Goal: Transaction & Acquisition: Purchase product/service

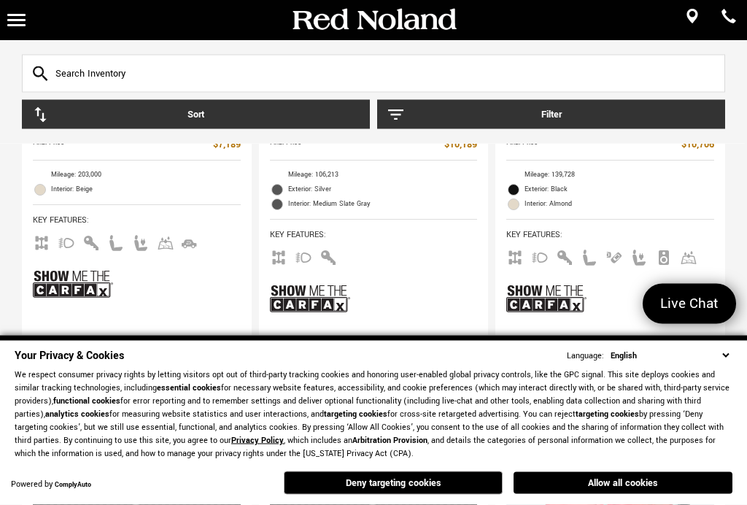
scroll to position [467, 0]
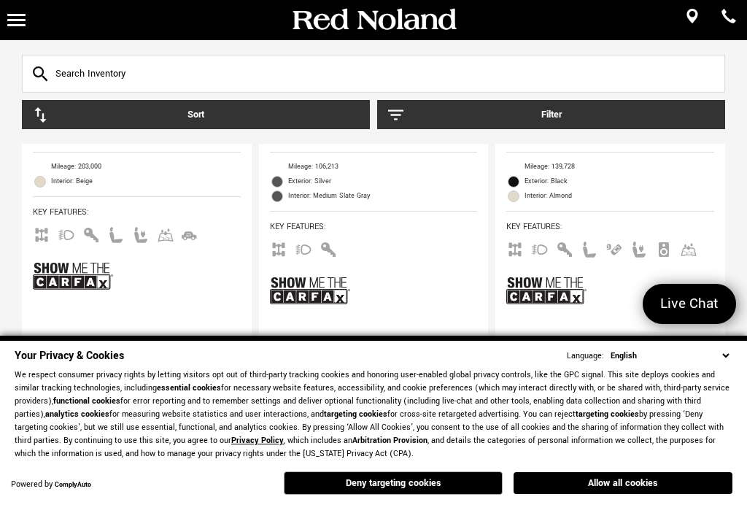
click at [724, 362] on select "English Spanish / Español English / [GEOGRAPHIC_DATA] Korean / 한국어 Vietnamese /…" at bounding box center [669, 356] width 125 height 14
select select "tl"
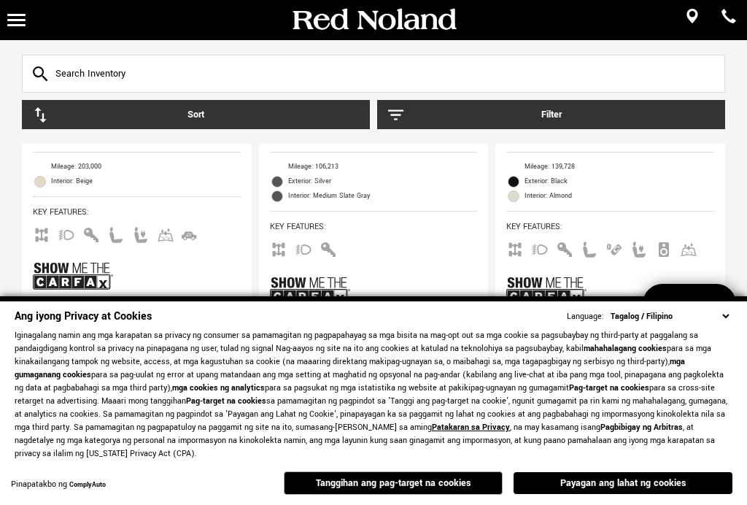
click at [723, 323] on select "English Spanish / Español English / [GEOGRAPHIC_DATA] Korean / 한국어 Vietnamese /…" at bounding box center [669, 316] width 125 height 14
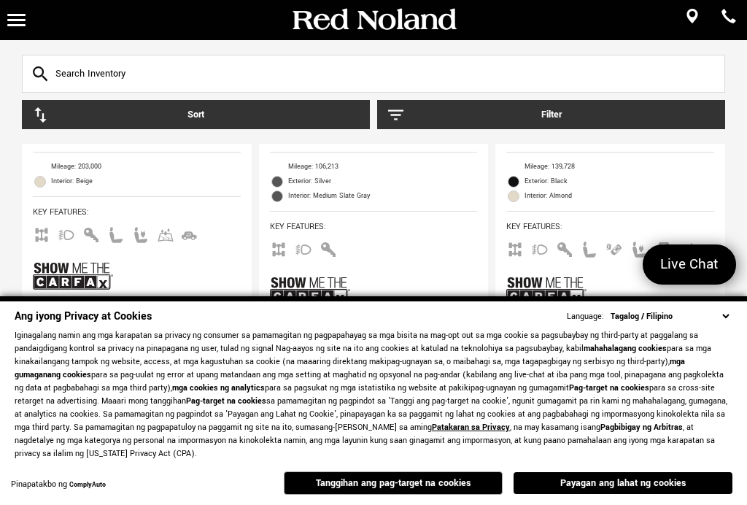
select select "tl"
click at [696, 80] on input "text" at bounding box center [373, 74] width 703 height 38
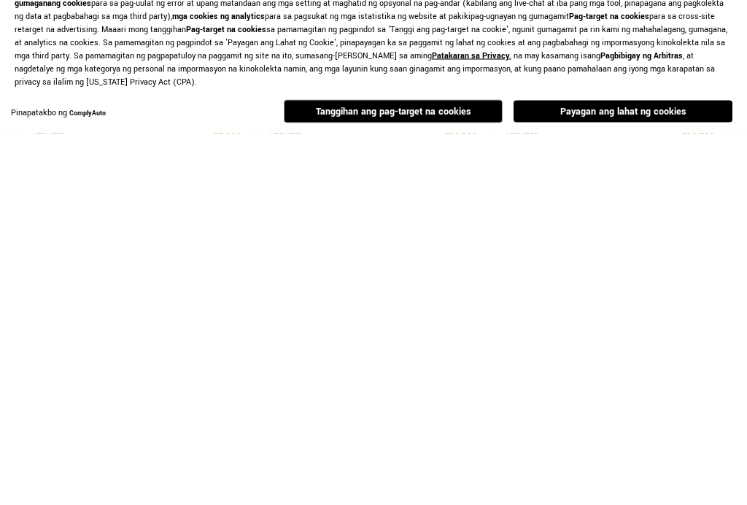
scroll to position [93, 0]
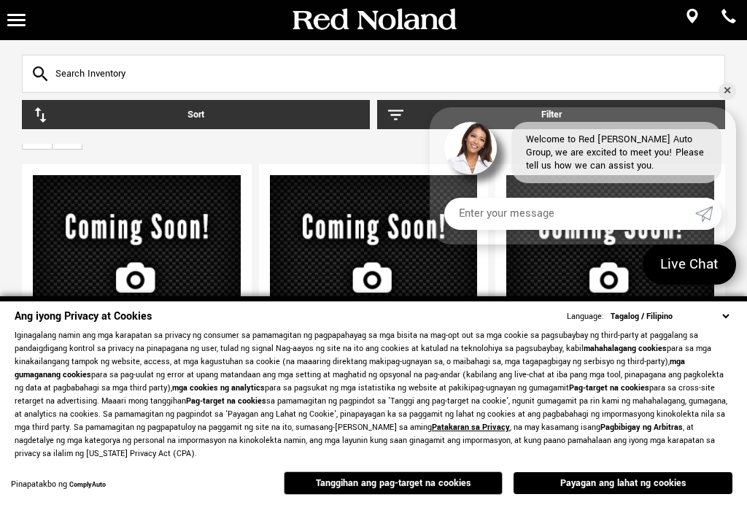
click at [189, 69] on input "text" at bounding box center [373, 74] width 703 height 38
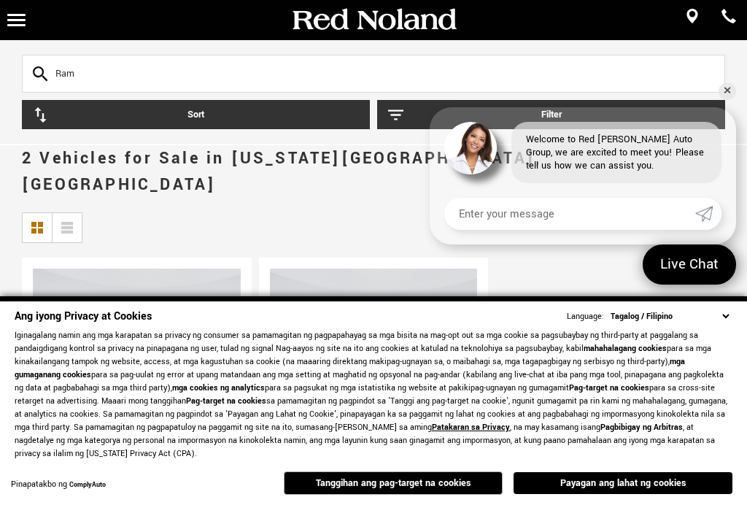
type input "Ram"
click at [29, 72] on input "Ram" at bounding box center [373, 74] width 703 height 38
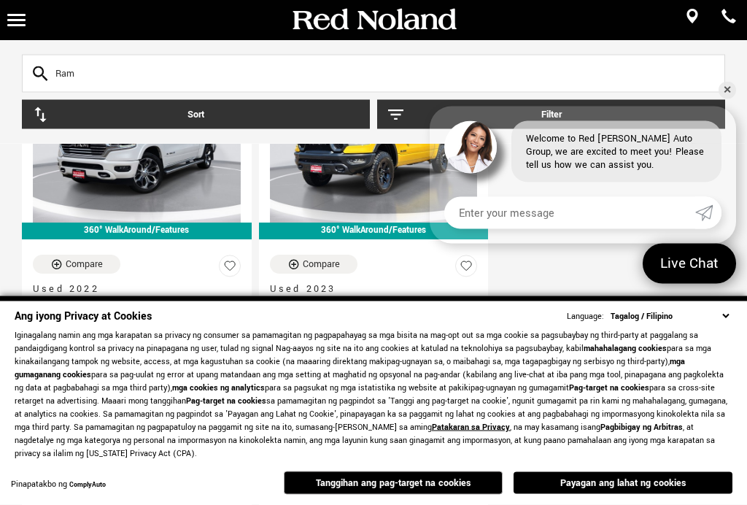
scroll to position [202, 0]
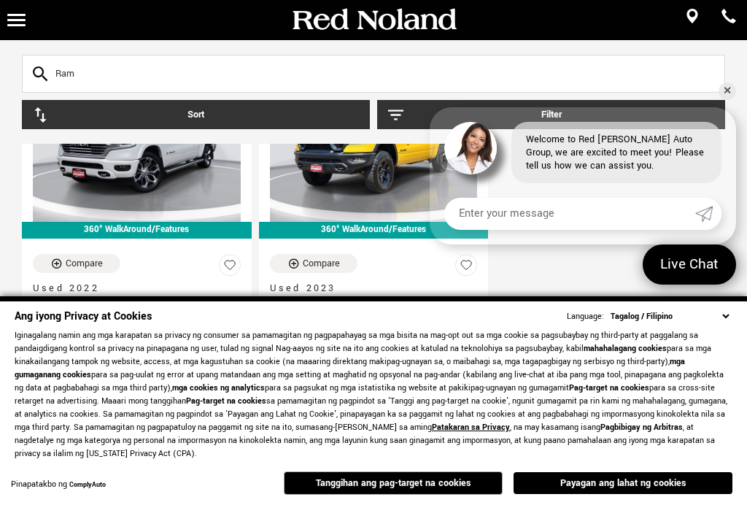
click at [731, 323] on select "English Spanish / Español English / [GEOGRAPHIC_DATA] Korean / 한국어 Vietnamese /…" at bounding box center [669, 316] width 125 height 14
select select "en-US"
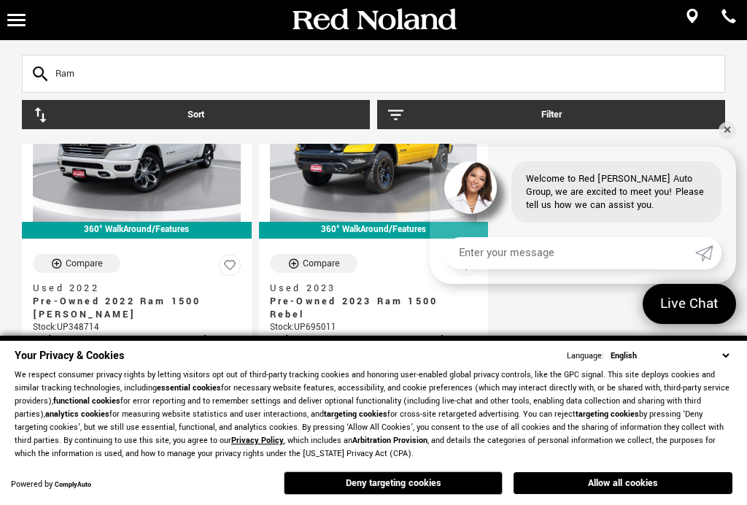
click at [653, 494] on button "Allow all cookies" at bounding box center [622, 483] width 219 height 22
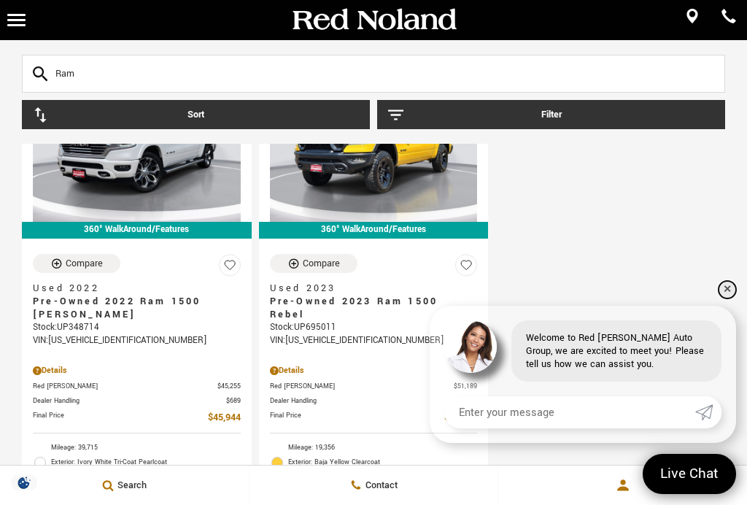
click at [729, 298] on link "✕" at bounding box center [726, 289] width 17 height 17
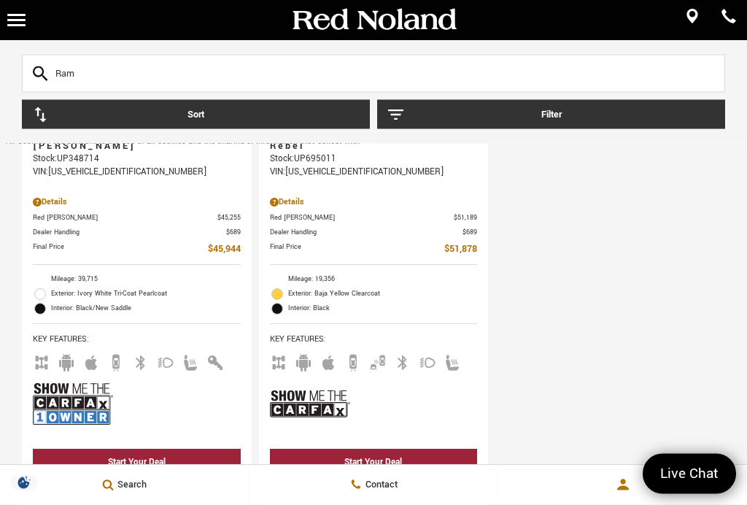
scroll to position [370, 0]
click at [319, 384] on img at bounding box center [310, 403] width 80 height 53
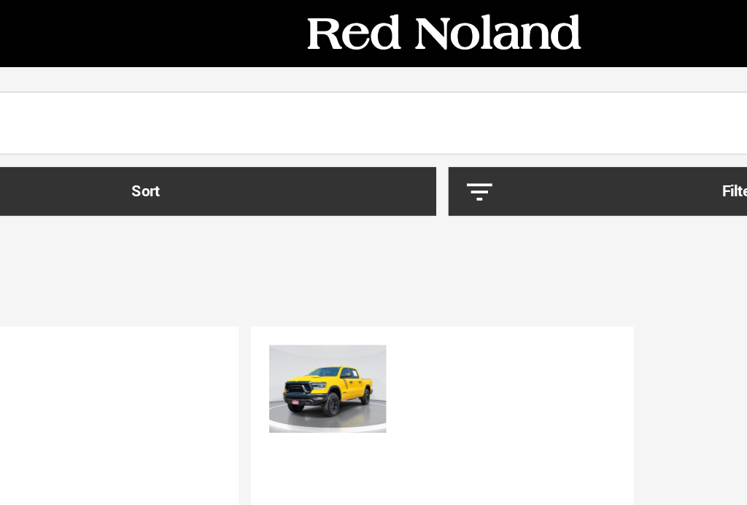
scroll to position [62, 0]
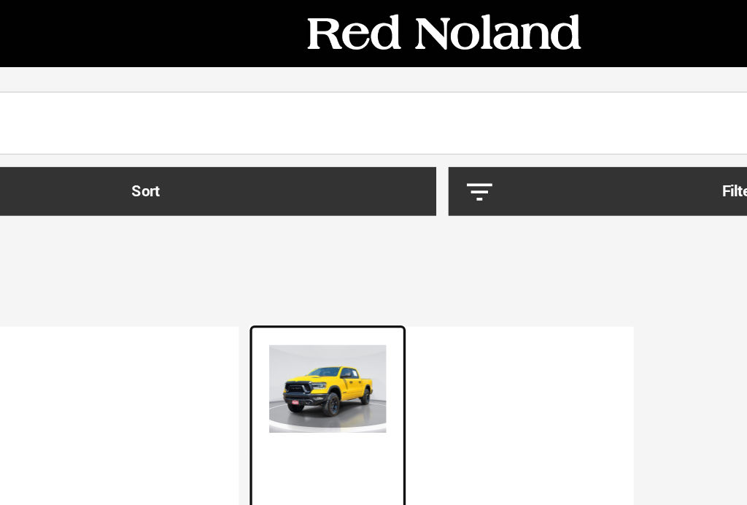
click at [270, 209] on img at bounding box center [305, 232] width 70 height 52
click at [270, 212] on img at bounding box center [305, 232] width 70 height 52
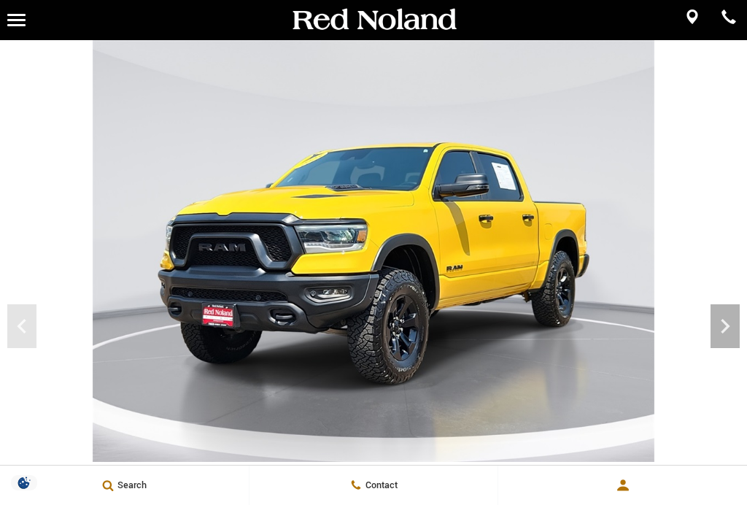
click at [739, 326] on icon "Next" at bounding box center [724, 325] width 29 height 29
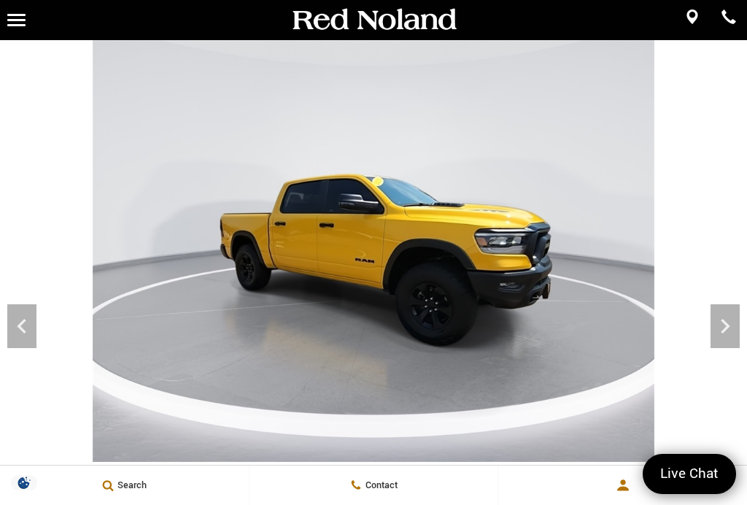
click at [728, 318] on icon "Next" at bounding box center [724, 325] width 29 height 29
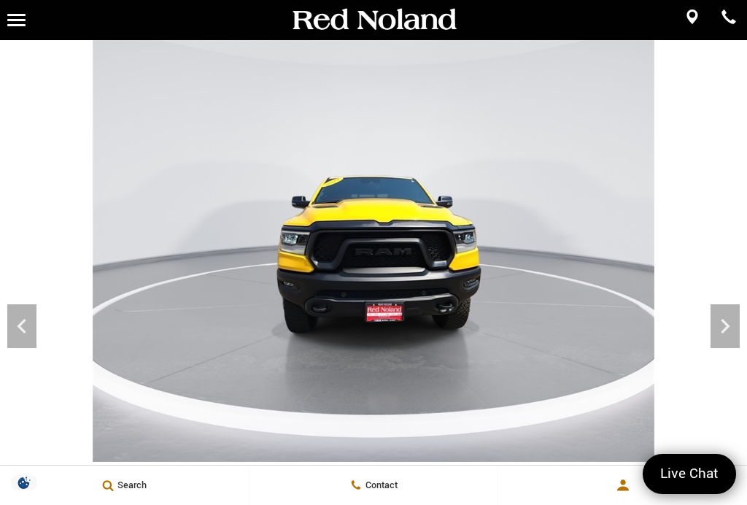
click at [733, 319] on icon "Next" at bounding box center [724, 325] width 29 height 29
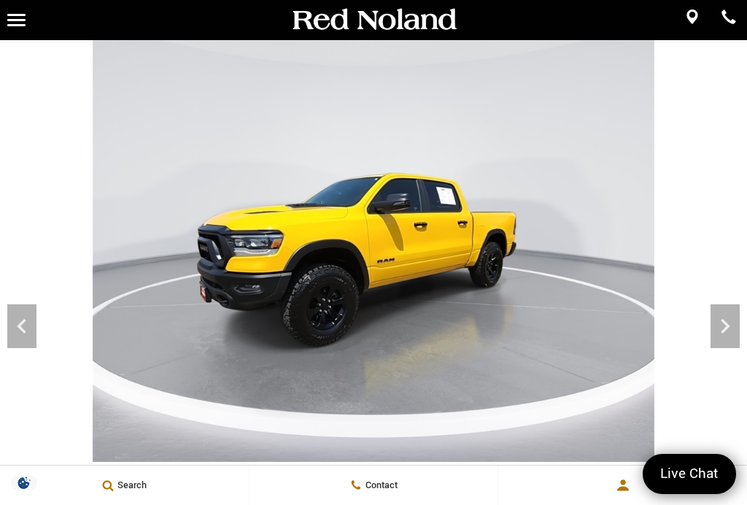
click at [729, 320] on icon "Next" at bounding box center [724, 325] width 29 height 29
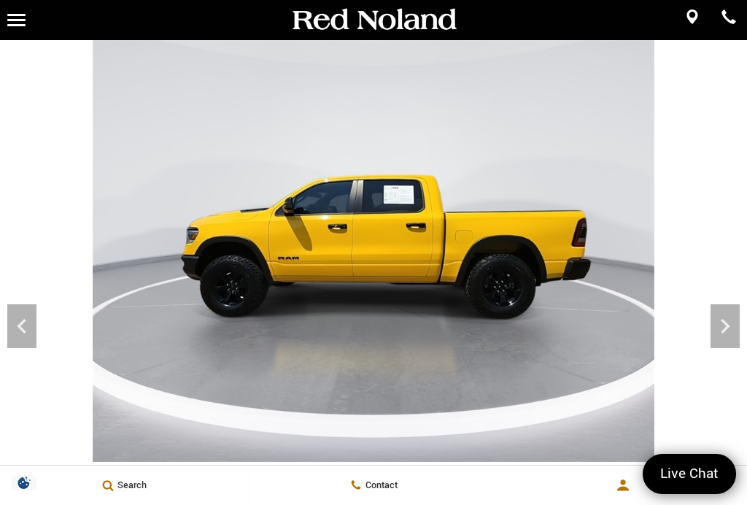
click at [735, 326] on icon "Next" at bounding box center [724, 325] width 29 height 29
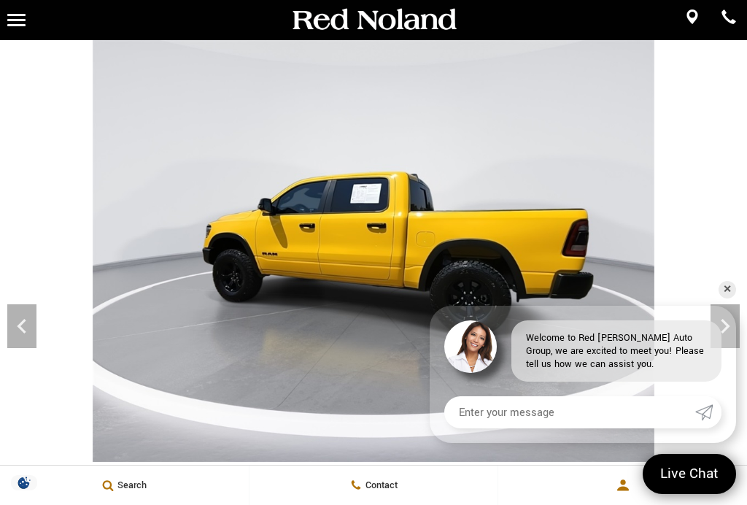
click at [728, 332] on icon "Next" at bounding box center [724, 325] width 29 height 29
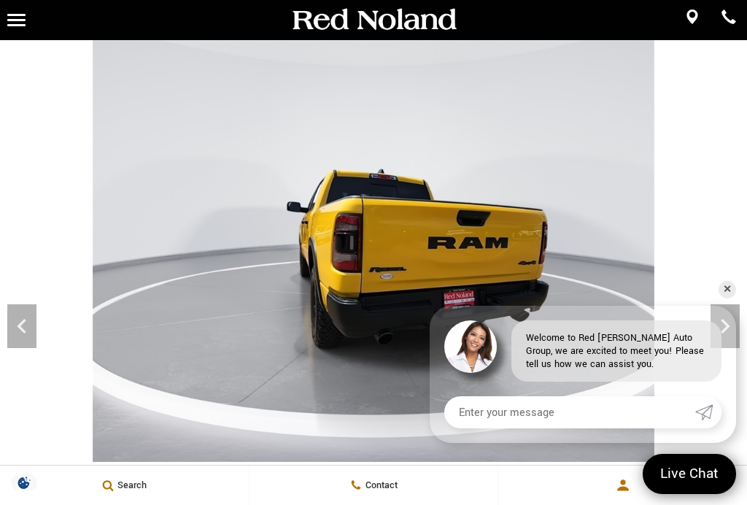
click at [742, 325] on img at bounding box center [373, 250] width 747 height 421
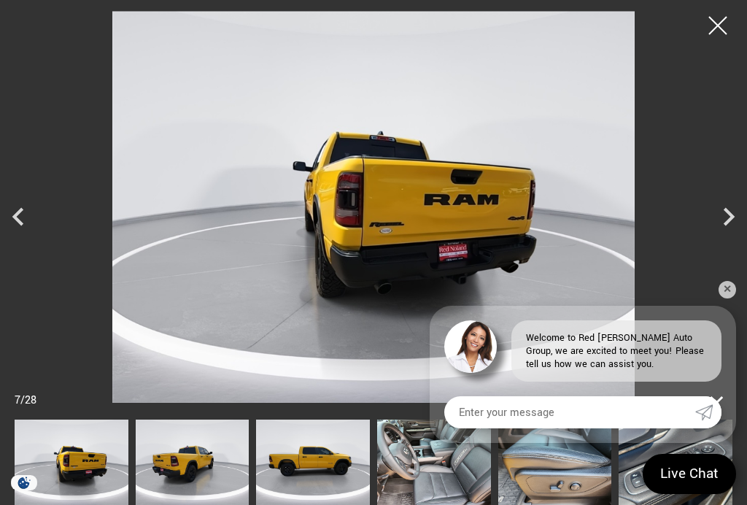
click at [729, 218] on icon "Next" at bounding box center [728, 216] width 11 height 18
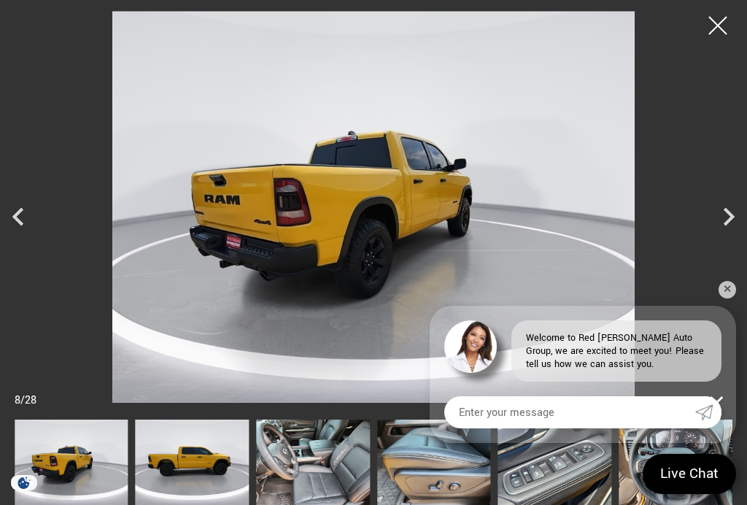
click at [725, 225] on icon "Next" at bounding box center [728, 216] width 11 height 18
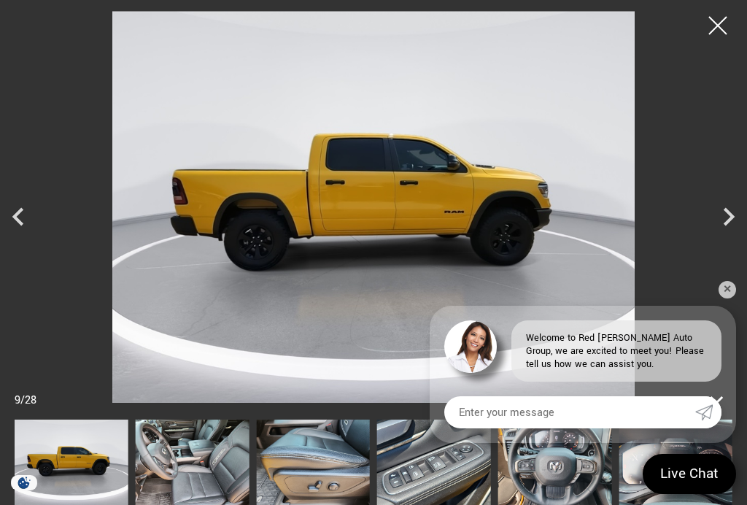
click at [725, 225] on icon "Next" at bounding box center [728, 216] width 11 height 18
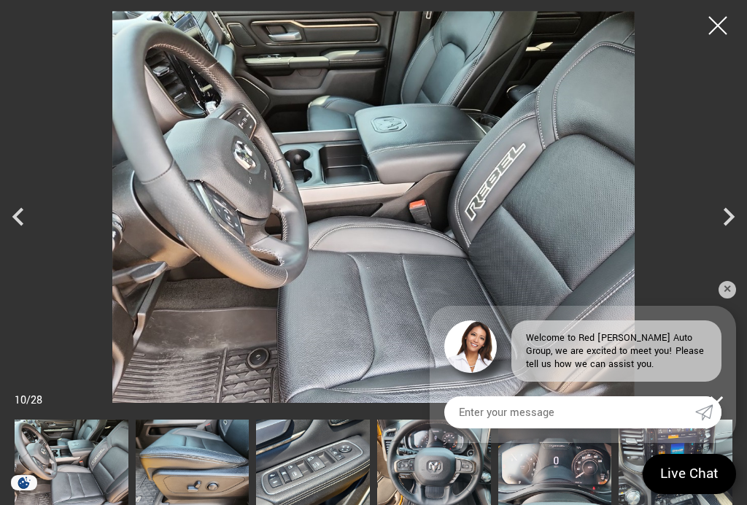
click at [728, 216] on icon "Next" at bounding box center [728, 216] width 36 height 36
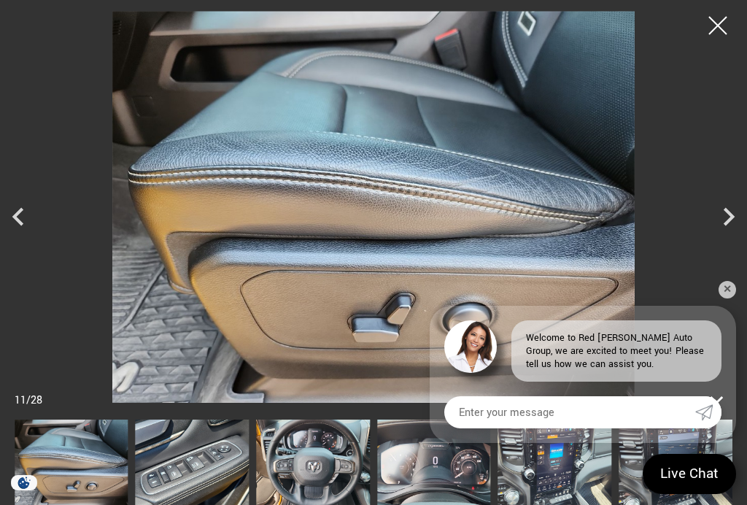
click at [733, 206] on icon "Next" at bounding box center [728, 216] width 36 height 36
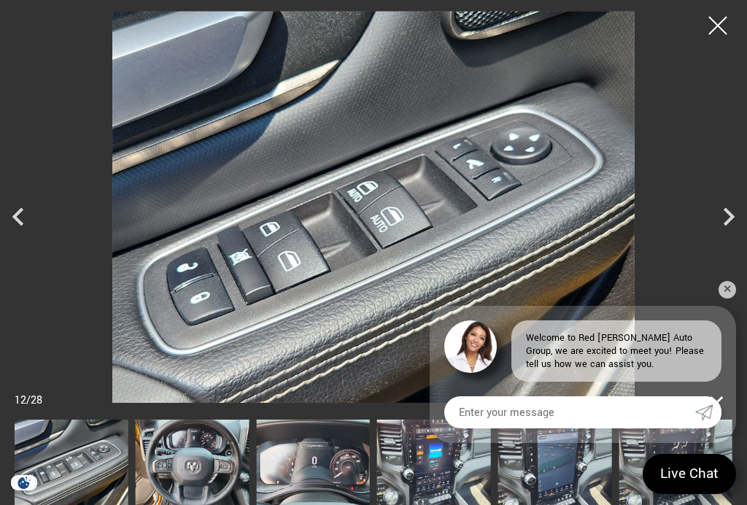
click at [728, 214] on icon "Next" at bounding box center [728, 216] width 36 height 36
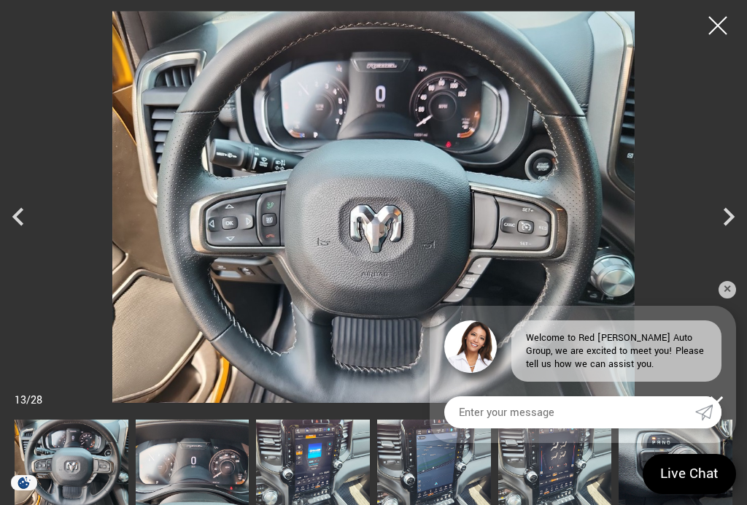
click at [730, 218] on icon "Next" at bounding box center [728, 216] width 11 height 18
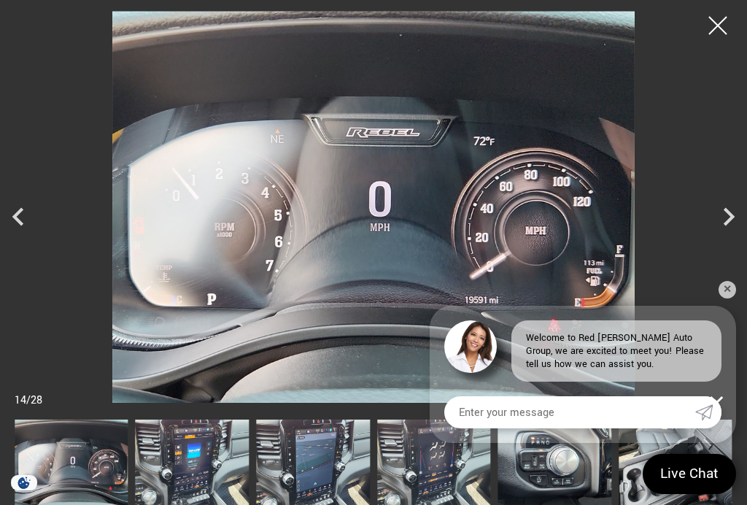
click at [730, 226] on icon "Next" at bounding box center [728, 216] width 36 height 36
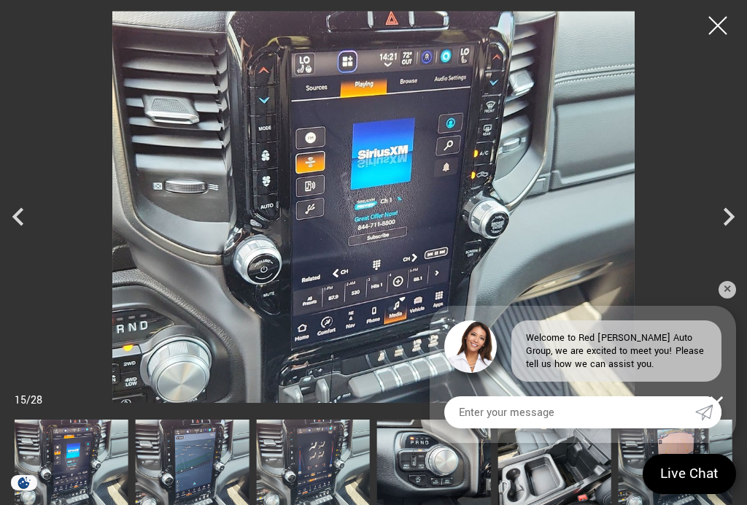
click at [733, 224] on icon "Next" at bounding box center [728, 216] width 36 height 36
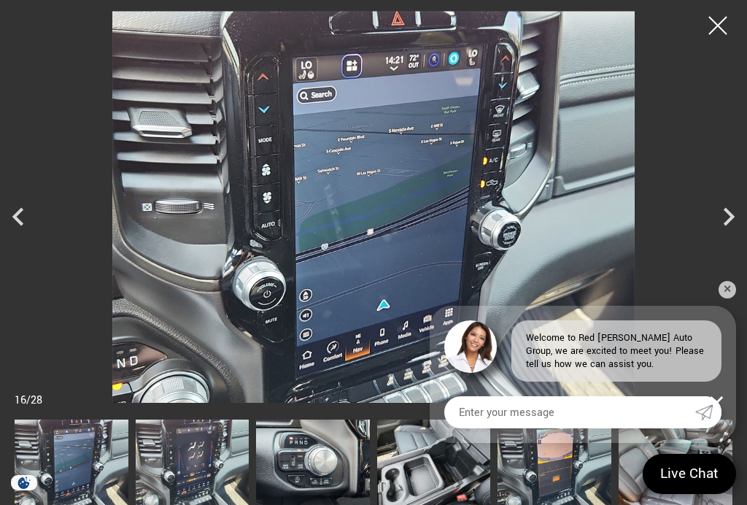
click at [728, 227] on icon "Next" at bounding box center [728, 216] width 36 height 36
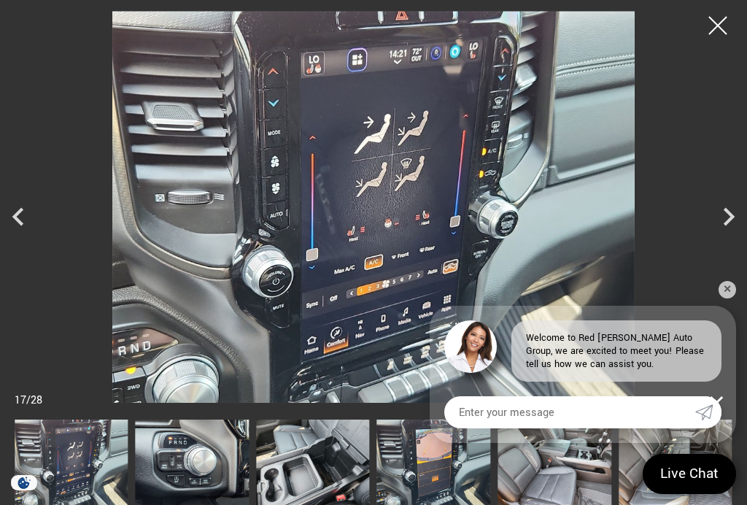
click at [724, 233] on icon "Next" at bounding box center [728, 216] width 36 height 36
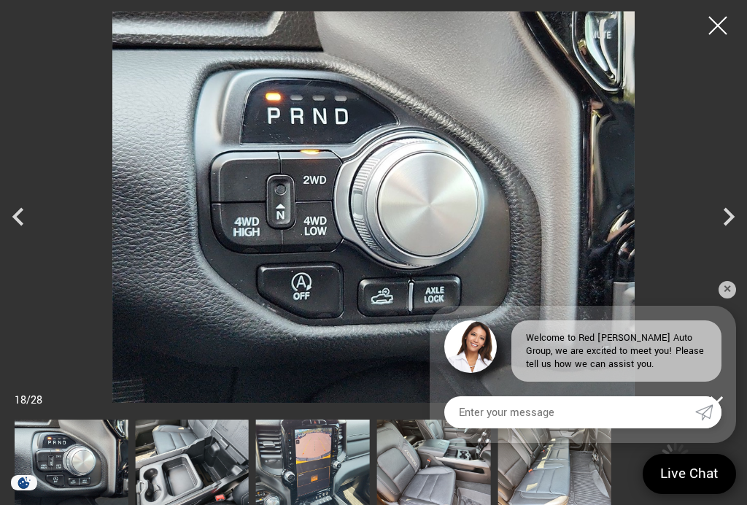
click at [729, 228] on icon "Next" at bounding box center [728, 216] width 36 height 36
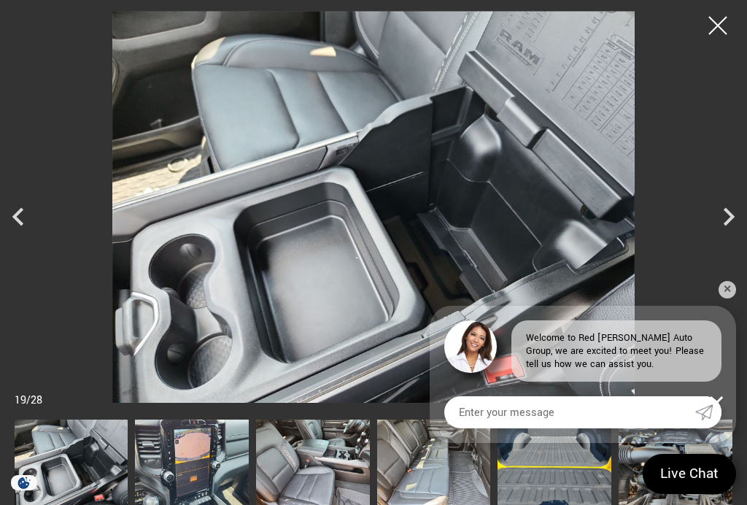
click at [731, 224] on icon "Next" at bounding box center [728, 216] width 36 height 36
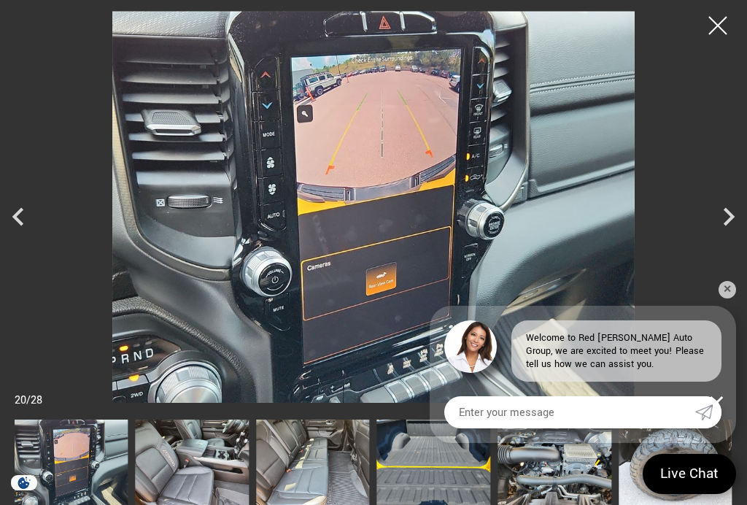
click at [731, 220] on icon "Next" at bounding box center [728, 216] width 36 height 36
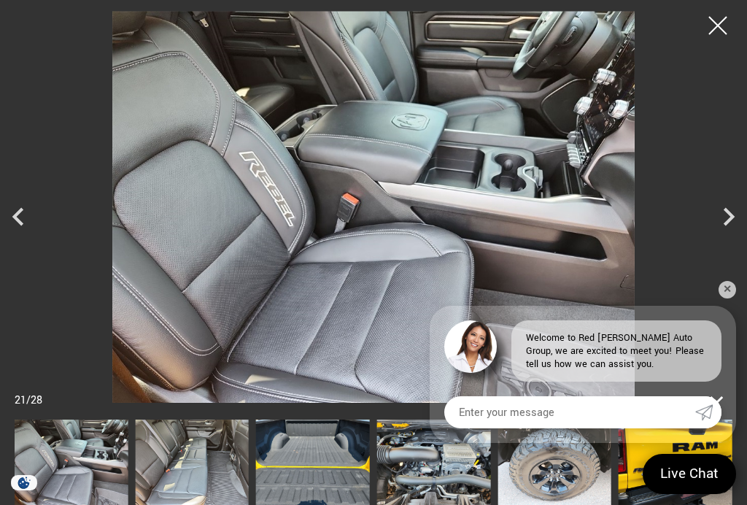
click at [731, 220] on icon "Next" at bounding box center [728, 216] width 36 height 36
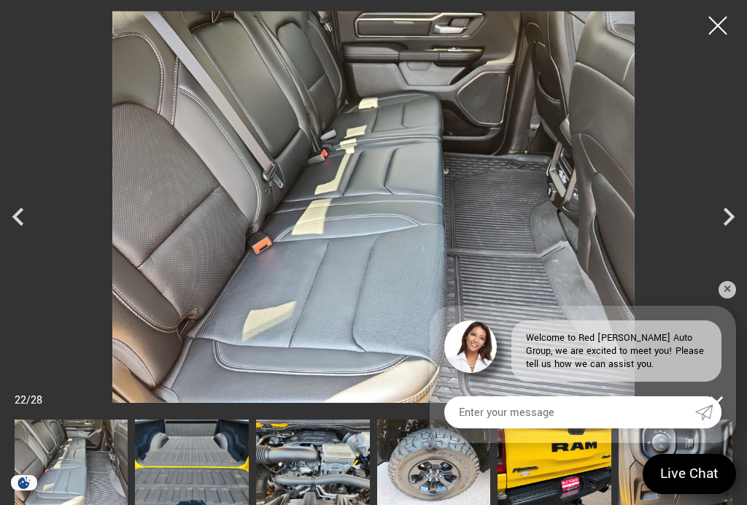
click at [728, 219] on icon "Next" at bounding box center [728, 216] width 11 height 18
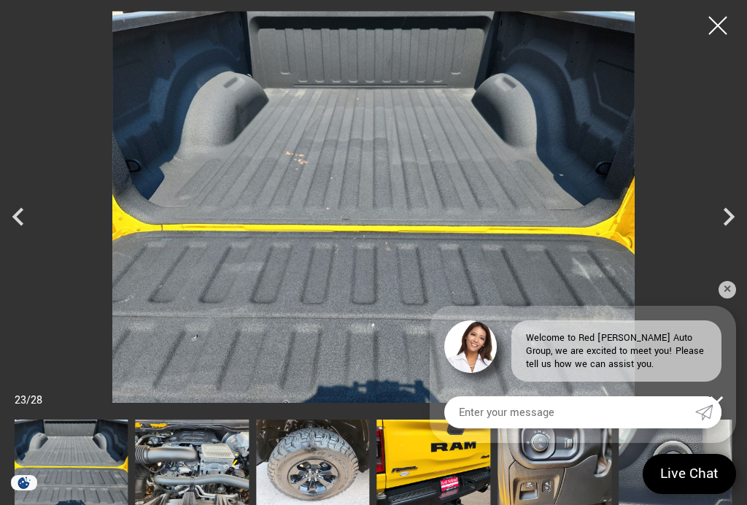
click at [728, 217] on icon "Next" at bounding box center [728, 216] width 36 height 36
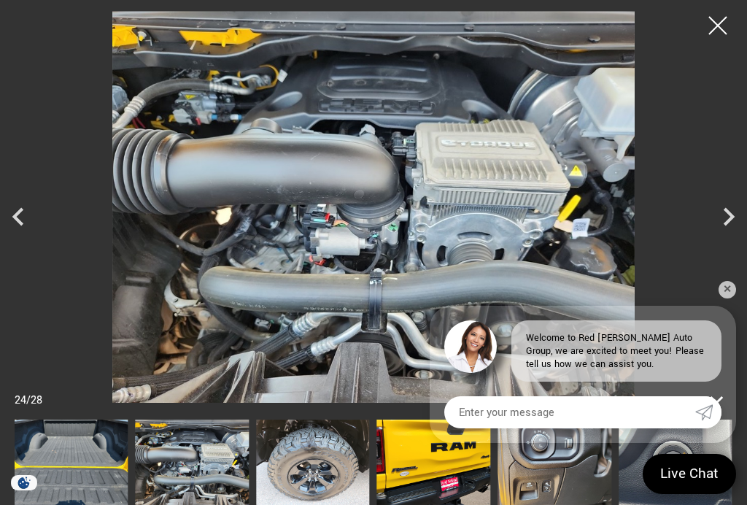
click at [726, 218] on icon "Next" at bounding box center [728, 216] width 36 height 36
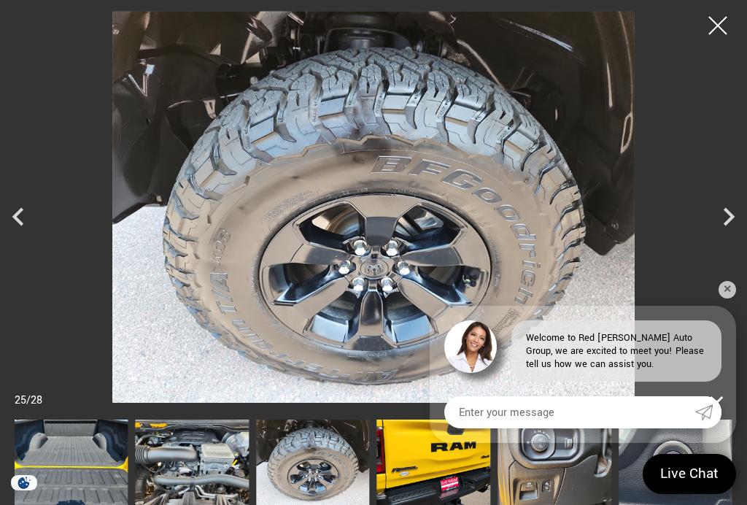
click at [730, 214] on icon "Next" at bounding box center [728, 216] width 11 height 18
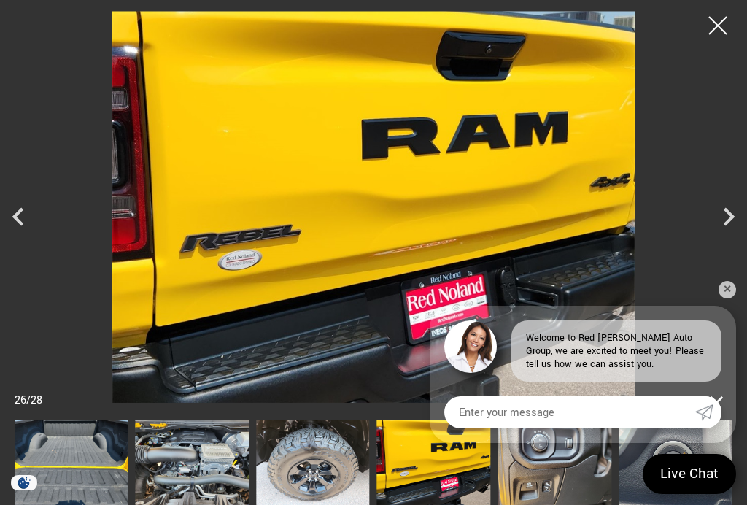
click at [716, 227] on icon "Next" at bounding box center [728, 216] width 36 height 36
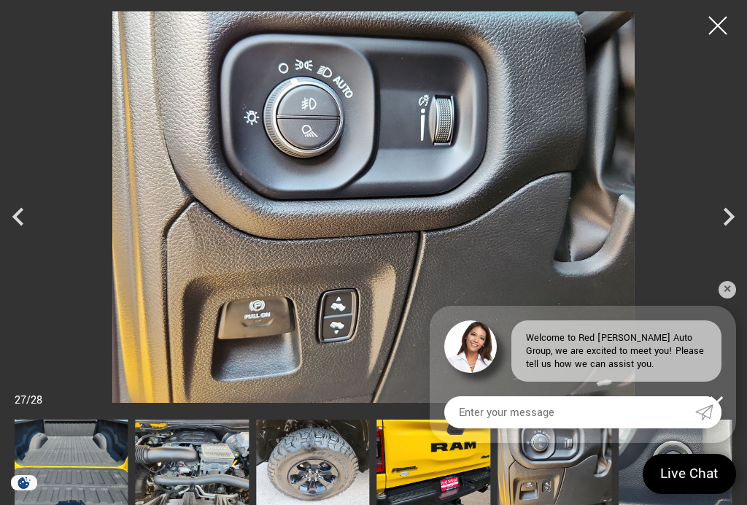
click at [720, 229] on icon "Next" at bounding box center [728, 216] width 36 height 36
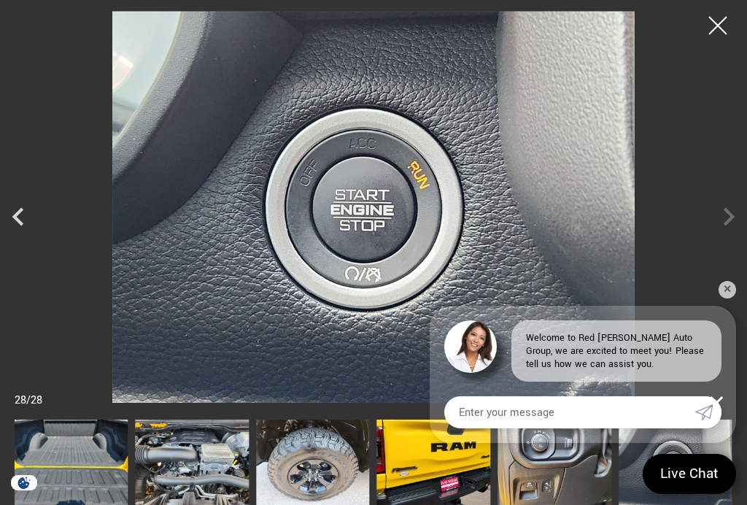
click at [725, 227] on div at bounding box center [373, 207] width 747 height 392
click at [729, 225] on div at bounding box center [373, 207] width 747 height 392
